Goal: Information Seeking & Learning: Learn about a topic

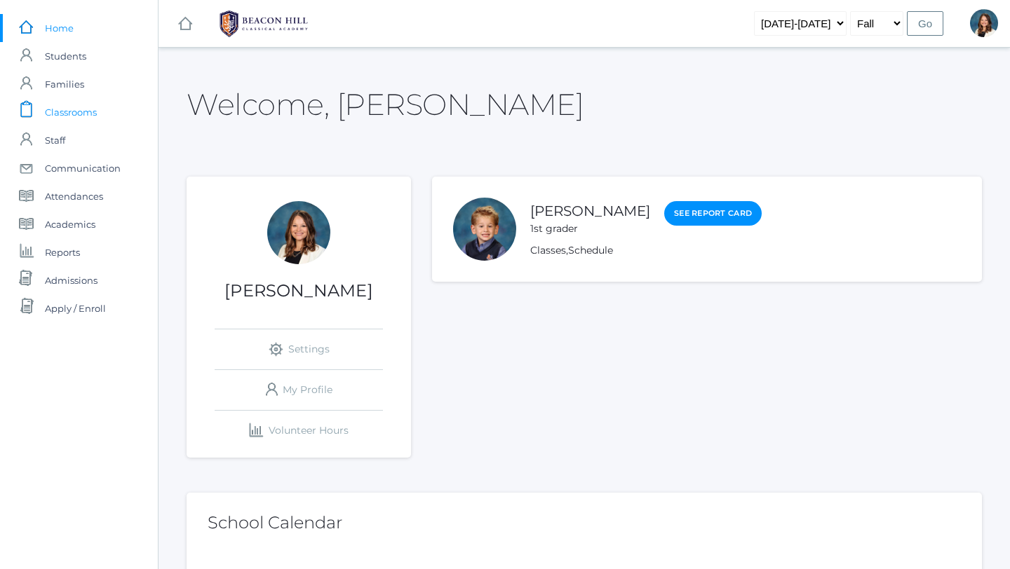
click at [80, 107] on span "Classrooms" at bounding box center [71, 112] width 52 height 28
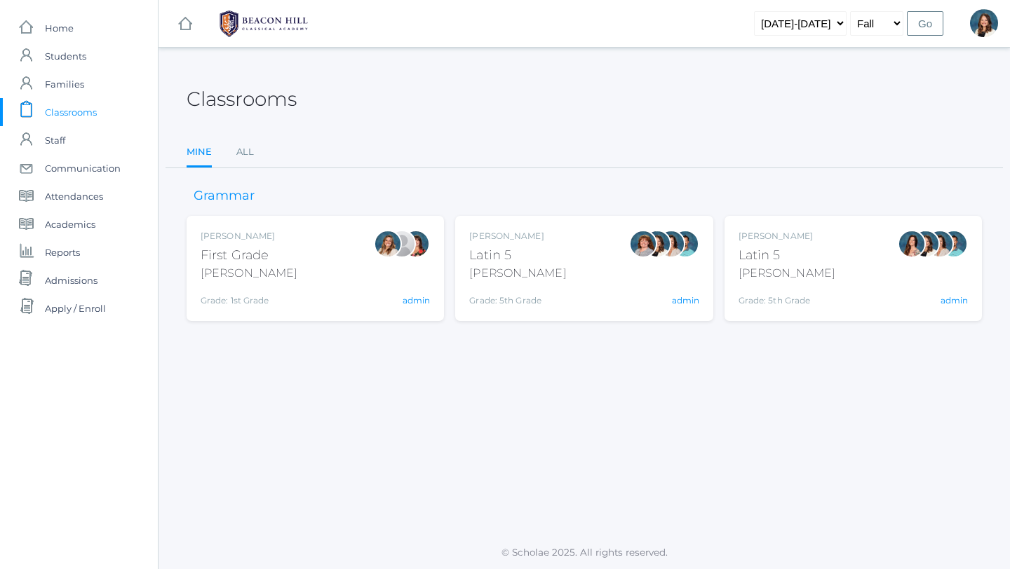
click at [320, 283] on div "Liv Barber First Grade Barber Grade: 1st Grade 01LA admin" at bounding box center [314, 268] width 229 height 77
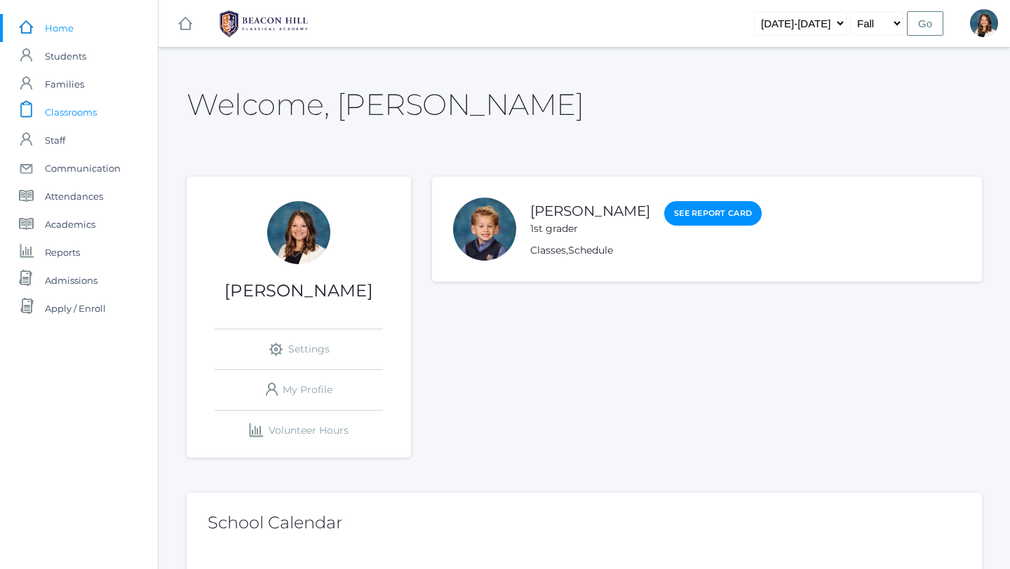
click at [69, 112] on span "Classrooms" at bounding box center [71, 112] width 52 height 28
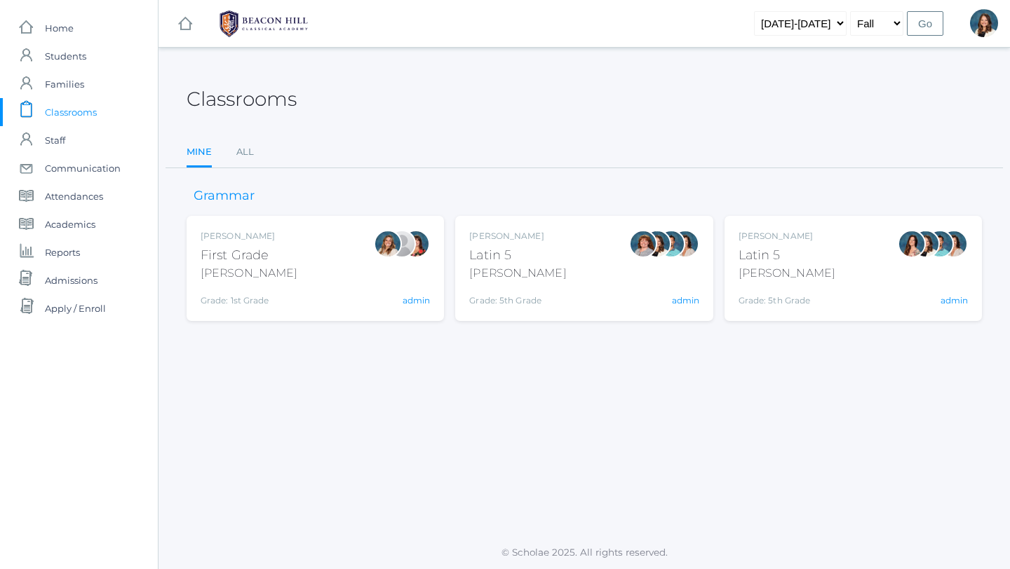
click at [240, 268] on div "[PERSON_NAME]" at bounding box center [248, 273] width 97 height 17
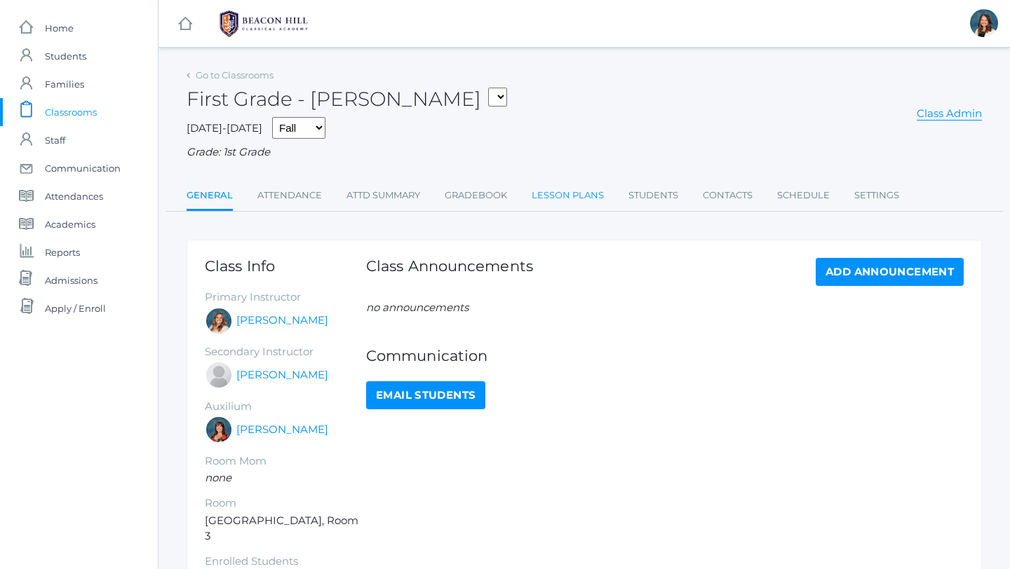
click at [579, 194] on link "Lesson Plans" at bounding box center [567, 196] width 72 height 28
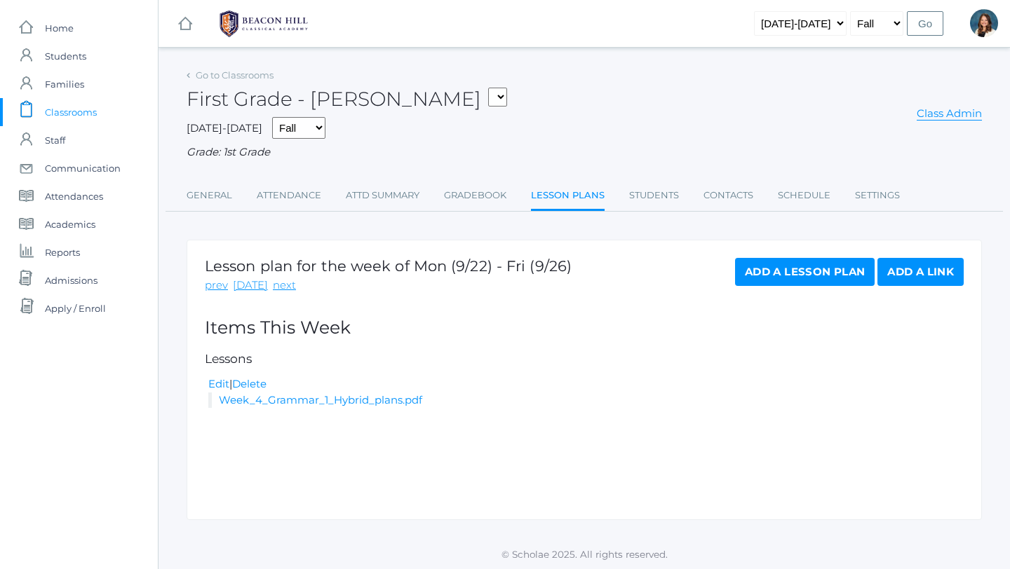
scroll to position [1, 0]
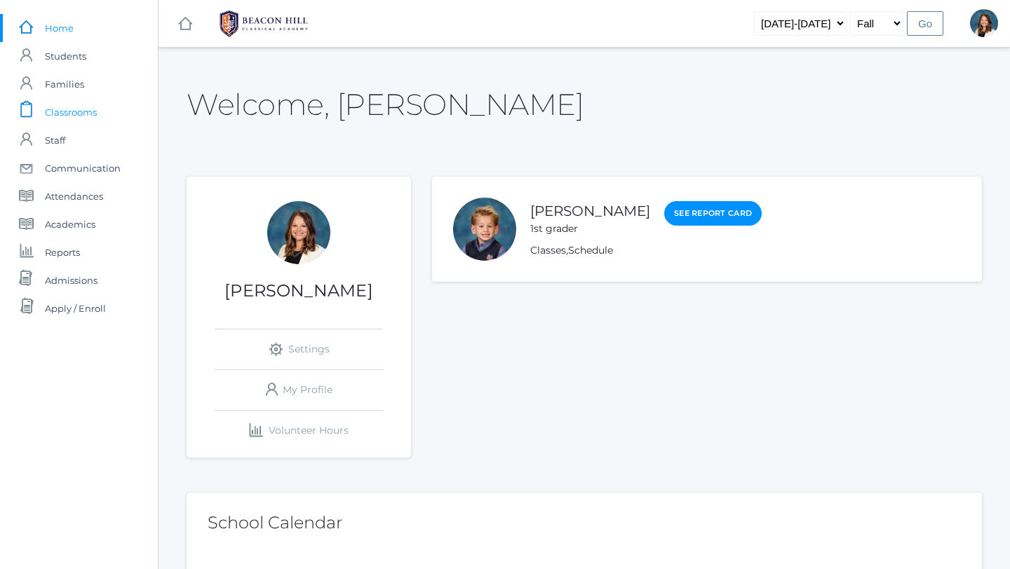
click at [86, 113] on span "Classrooms" at bounding box center [71, 112] width 52 height 28
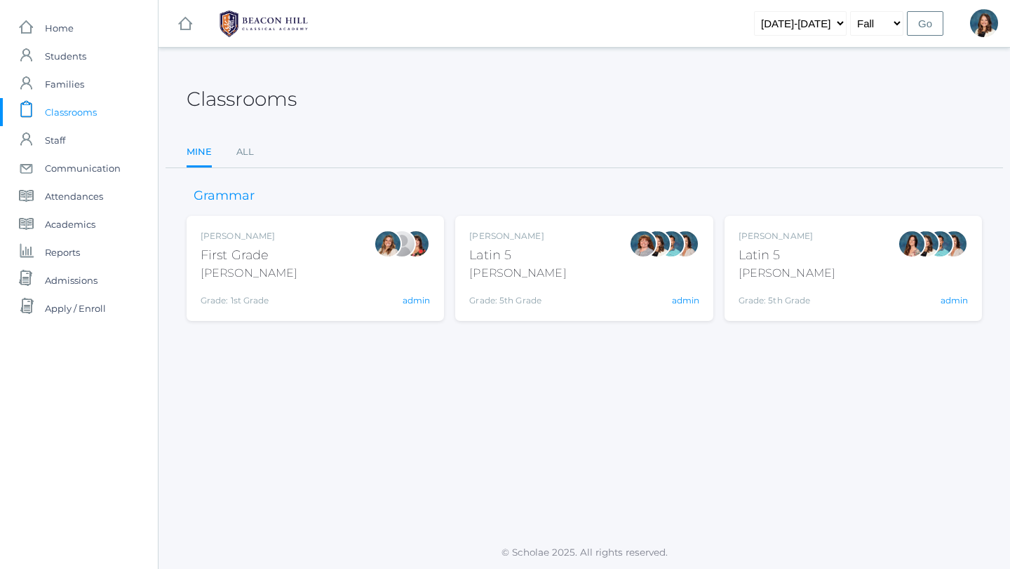
click at [266, 264] on div "First Grade" at bounding box center [248, 255] width 97 height 19
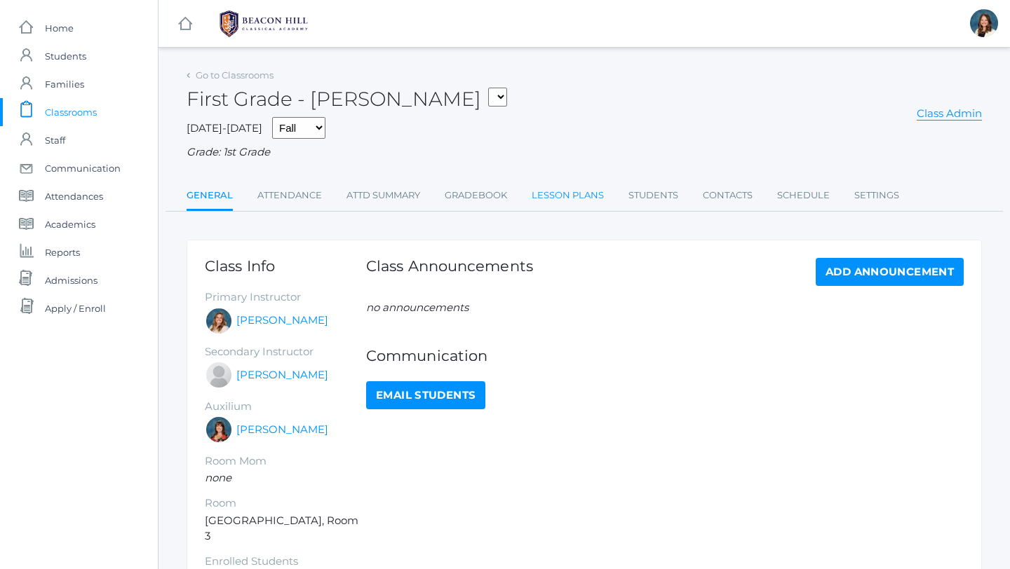
click at [545, 192] on link "Lesson Plans" at bounding box center [567, 196] width 72 height 28
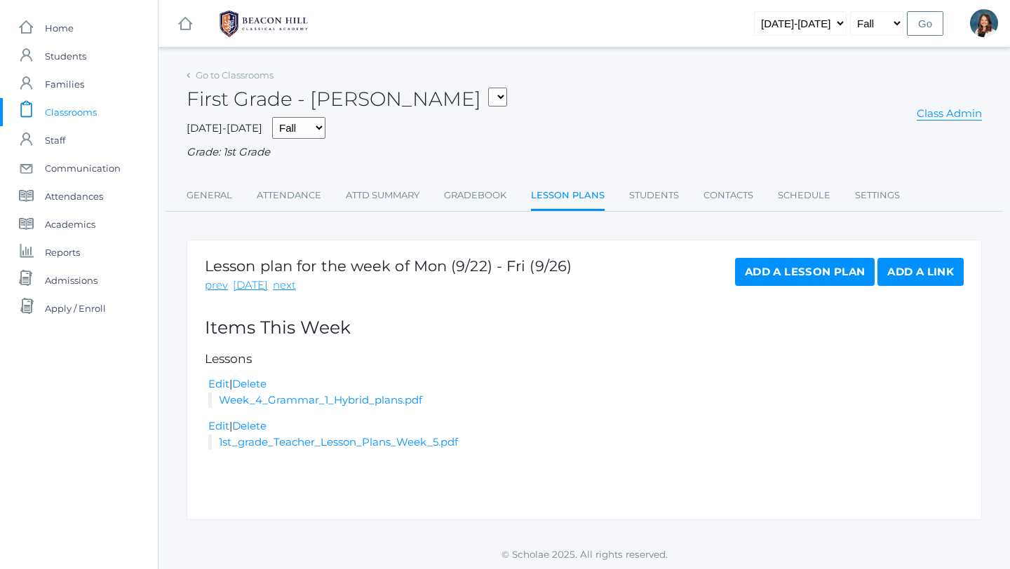
scroll to position [1, 0]
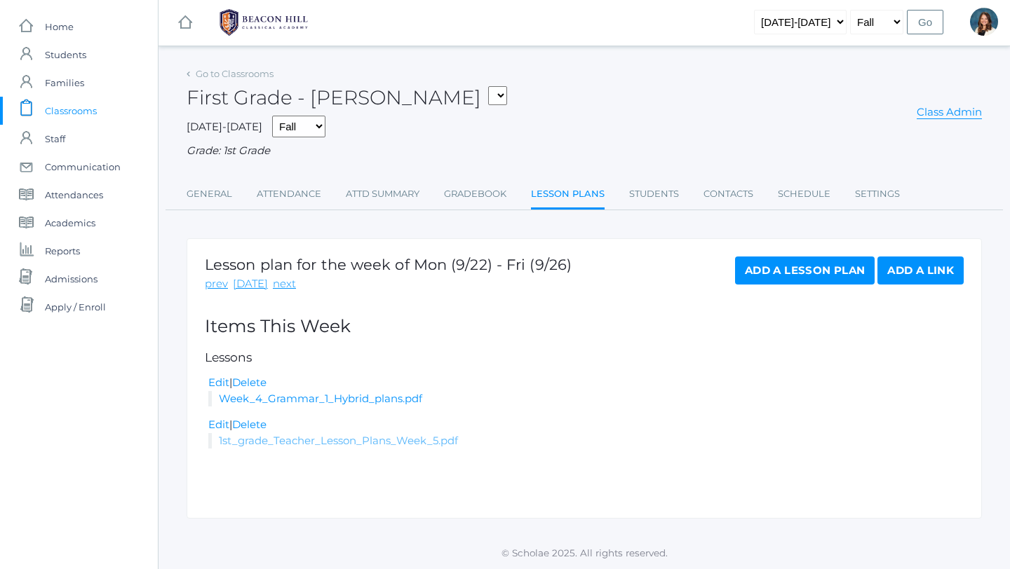
click at [413, 440] on link "1st_grade_Teacher_Lesson_Plans_Week_5.pdf" at bounding box center [338, 440] width 239 height 13
click at [88, 109] on span "Classrooms" at bounding box center [71, 111] width 52 height 28
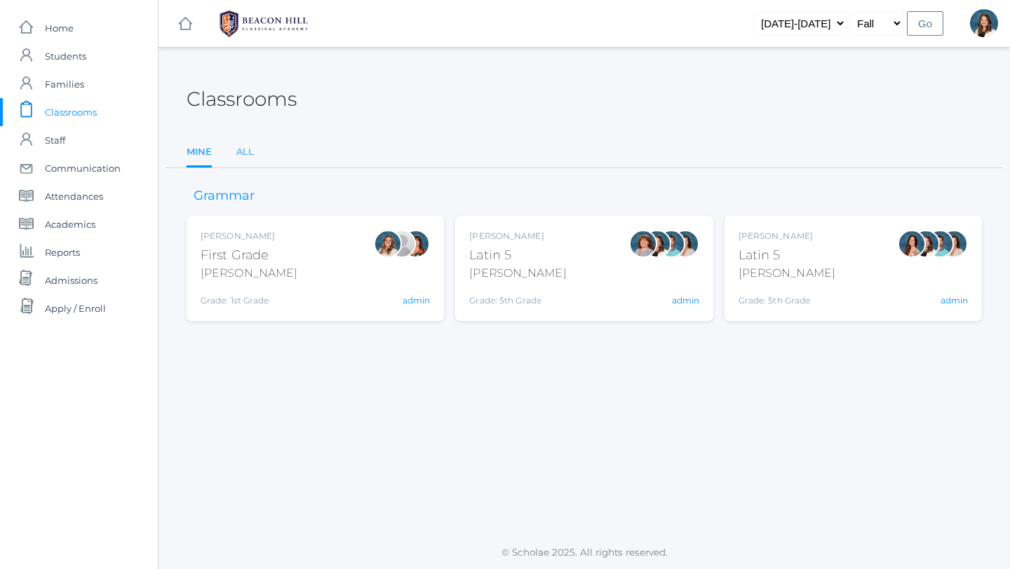
click at [243, 154] on link "All" at bounding box center [245, 152] width 18 height 28
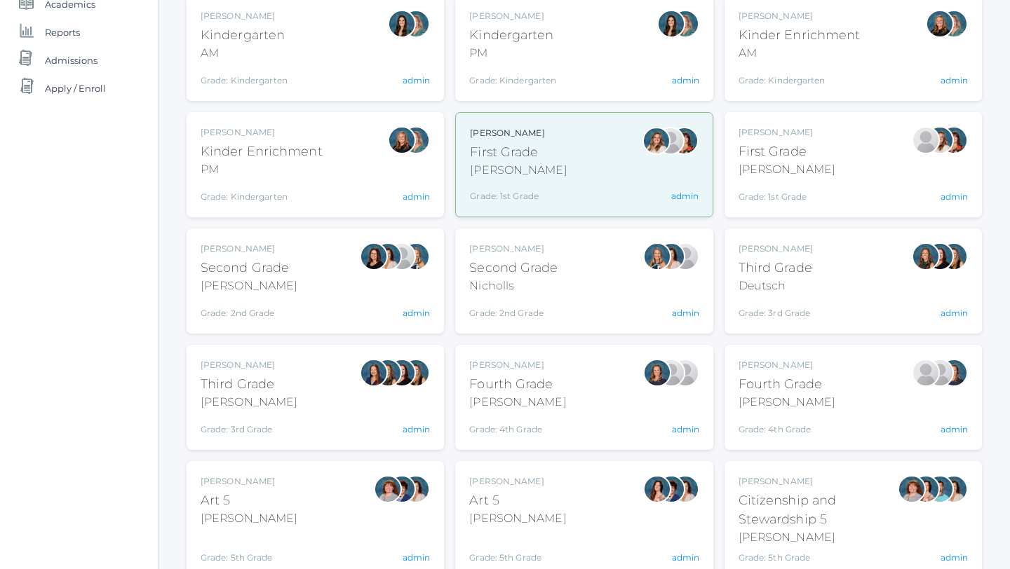
scroll to position [222, 0]
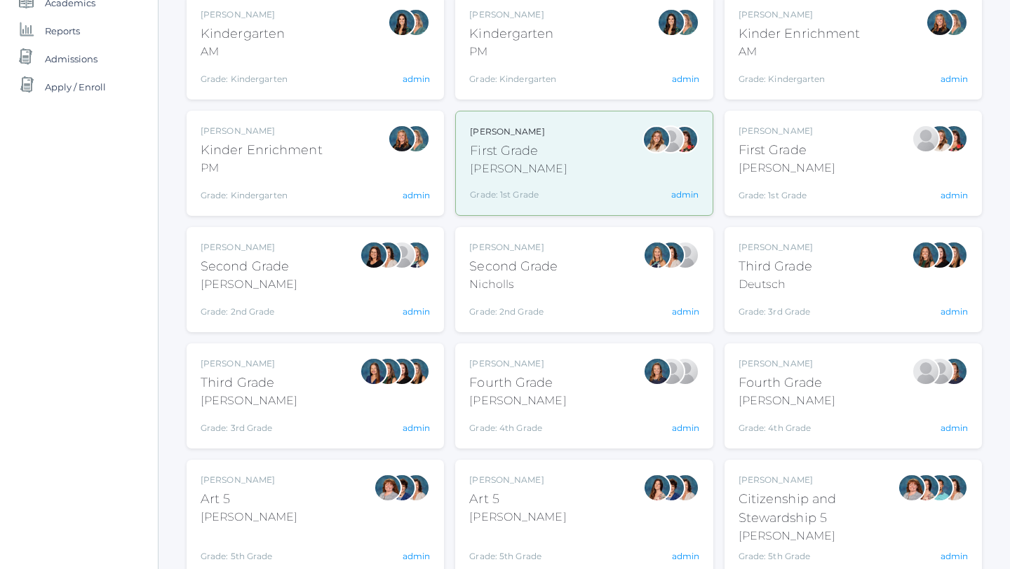
click at [785, 393] on div "Chaffin" at bounding box center [786, 401] width 97 height 17
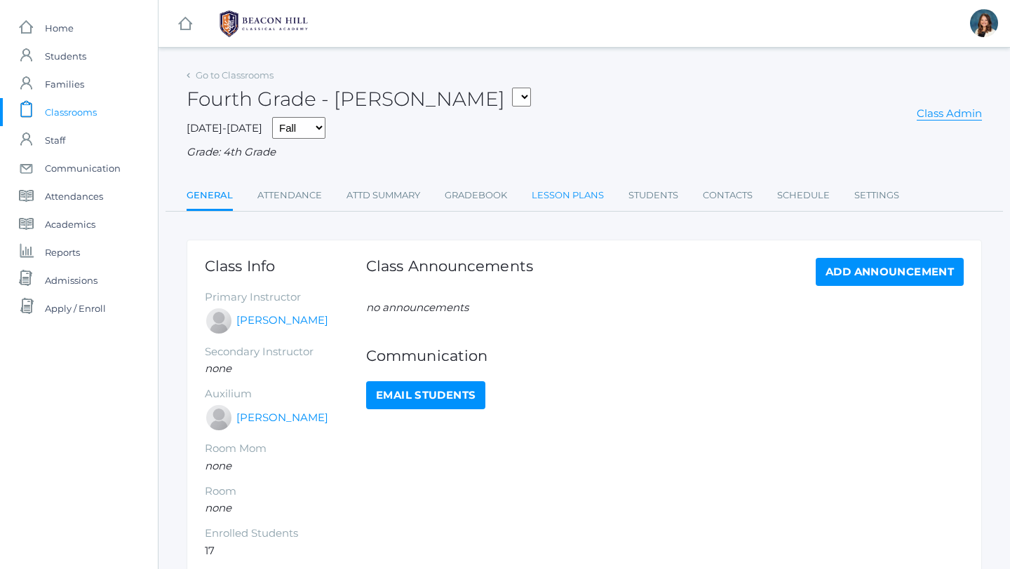
click at [565, 196] on link "Lesson Plans" at bounding box center [567, 196] width 72 height 28
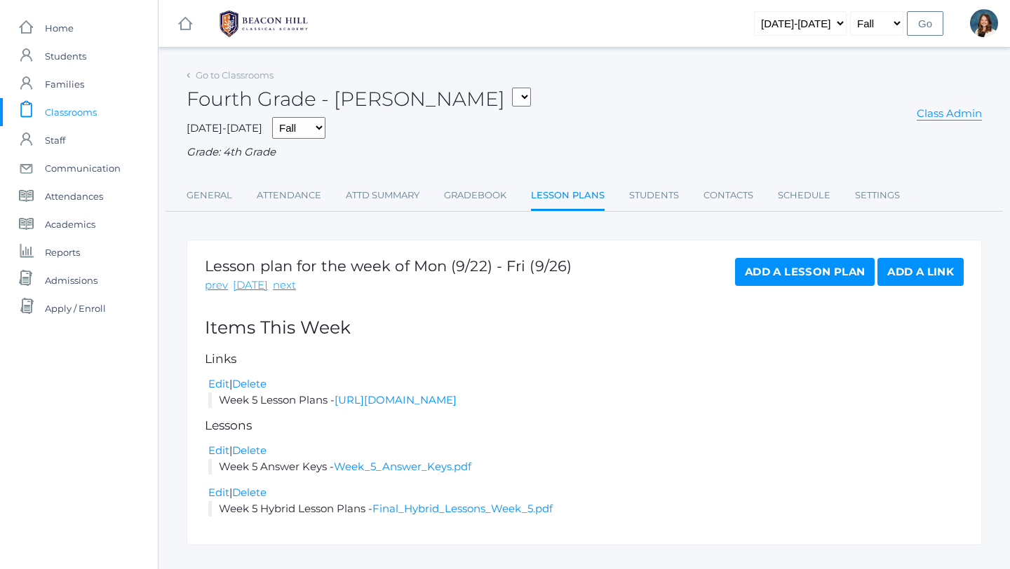
scroll to position [27, 0]
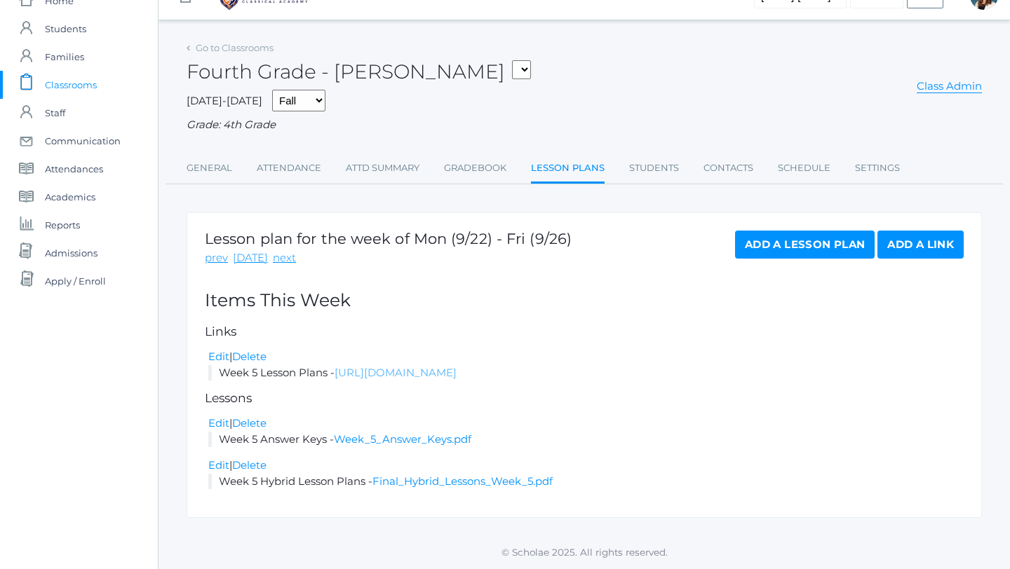
click at [419, 376] on link "https://docs.google.com/document/d/1aaTljJZ1MRFjBPMWJyt1tZ5qbhaSNDrRkdoRVtjMxW0…" at bounding box center [395, 372] width 122 height 13
click at [409, 482] on link "Final_Hybrid_Lessons_Week_5.pdf" at bounding box center [462, 481] width 180 height 13
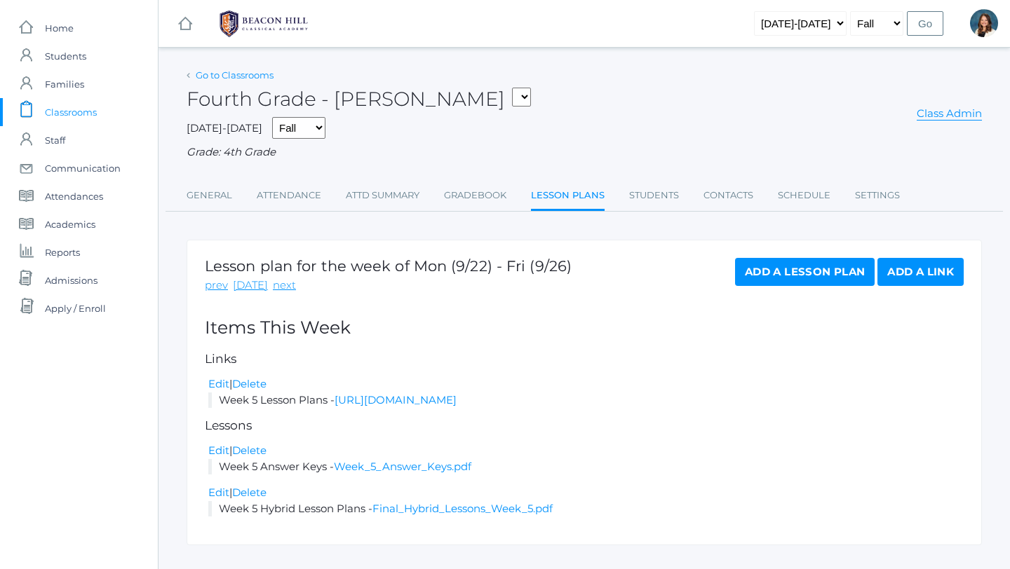
click at [257, 76] on link "Go to Classrooms" at bounding box center [235, 74] width 78 height 11
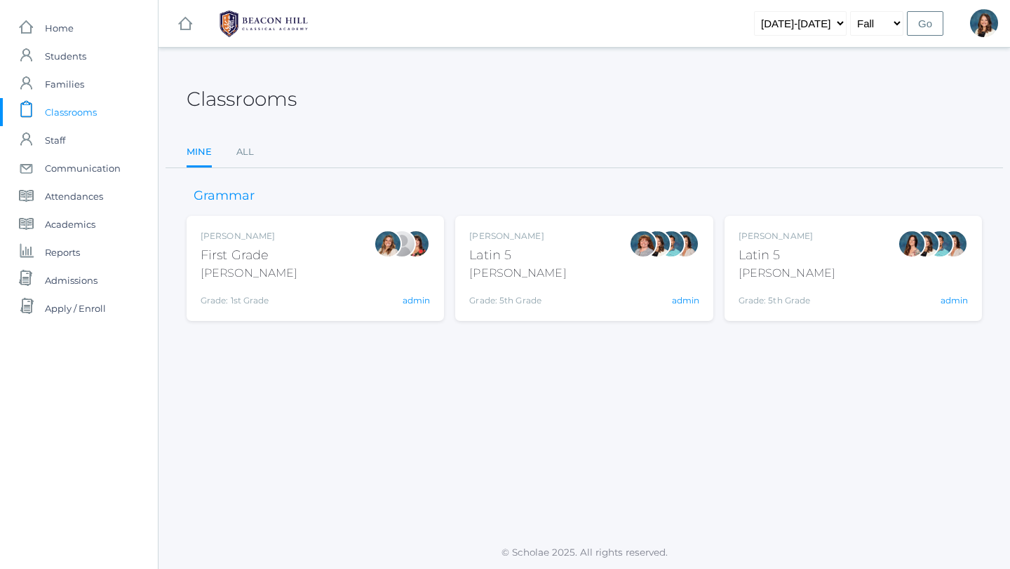
click at [312, 272] on div "Liv Barber First Grade Barber Grade: 1st Grade 01LA admin" at bounding box center [314, 268] width 229 height 77
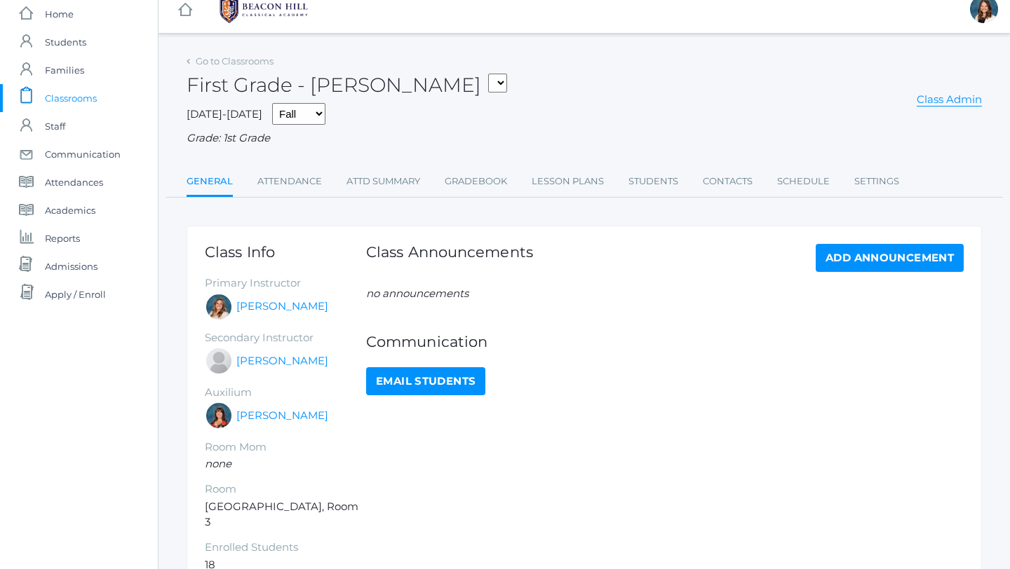
scroll to position [19, 0]
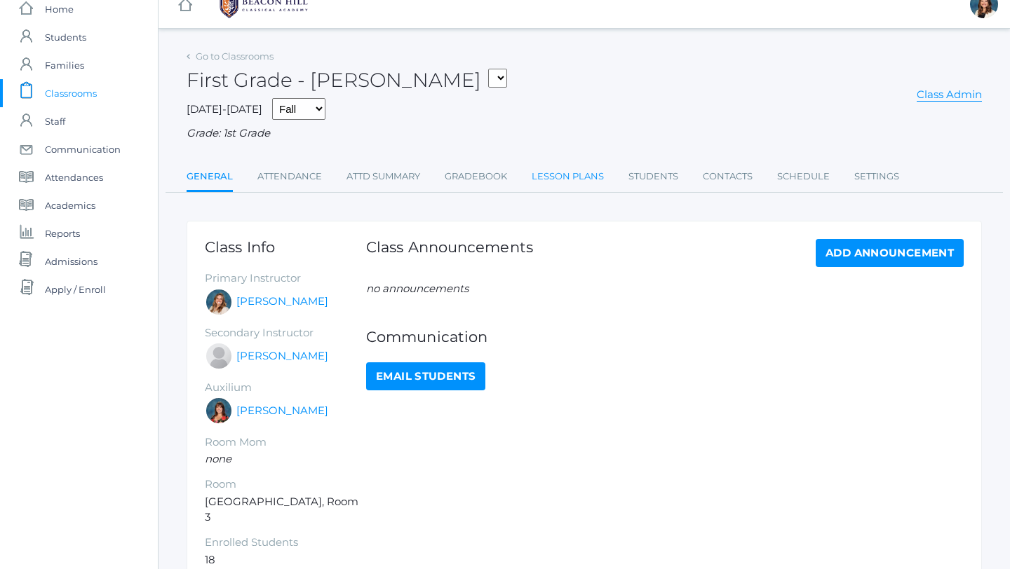
click at [588, 177] on link "Lesson Plans" at bounding box center [567, 177] width 72 height 28
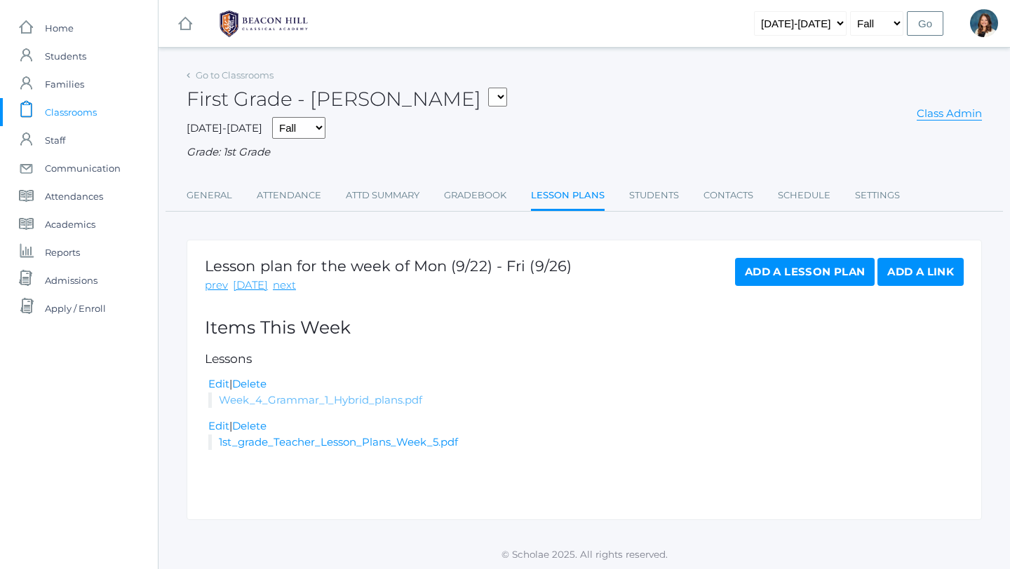
click at [387, 400] on link "Week_4_Grammar_1_Hybrid_plans.pdf" at bounding box center [320, 399] width 203 height 13
